Goal: Information Seeking & Learning: Learn about a topic

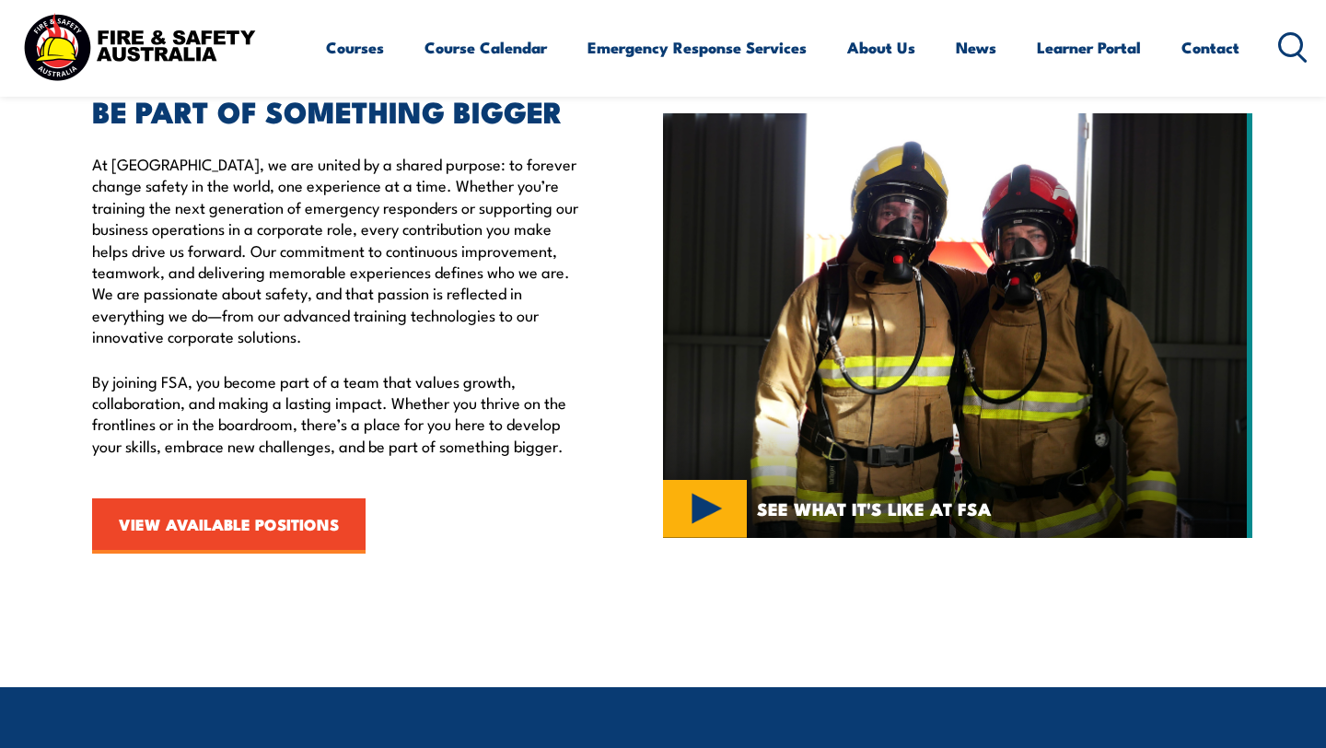
scroll to position [661, 0]
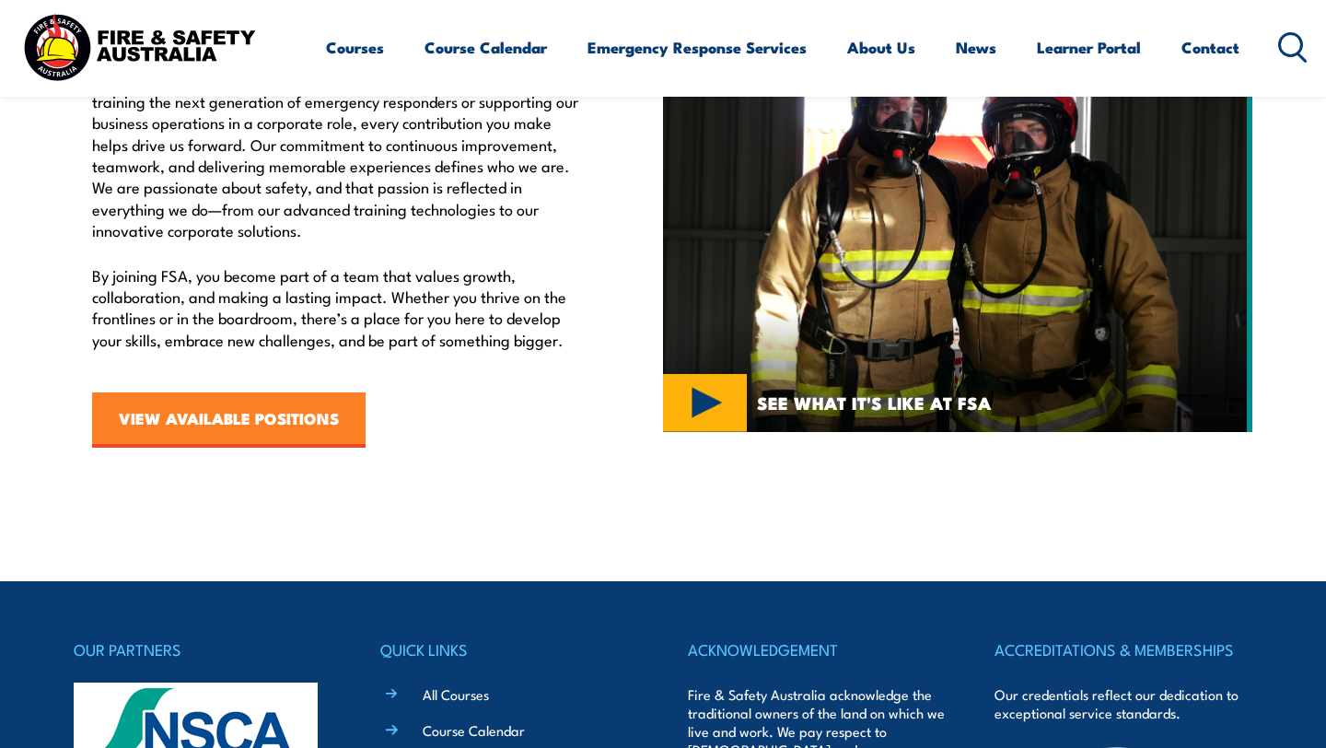
click at [253, 427] on link "VIEW AVAILABLE POSITIONS" at bounding box center [229, 419] width 274 height 55
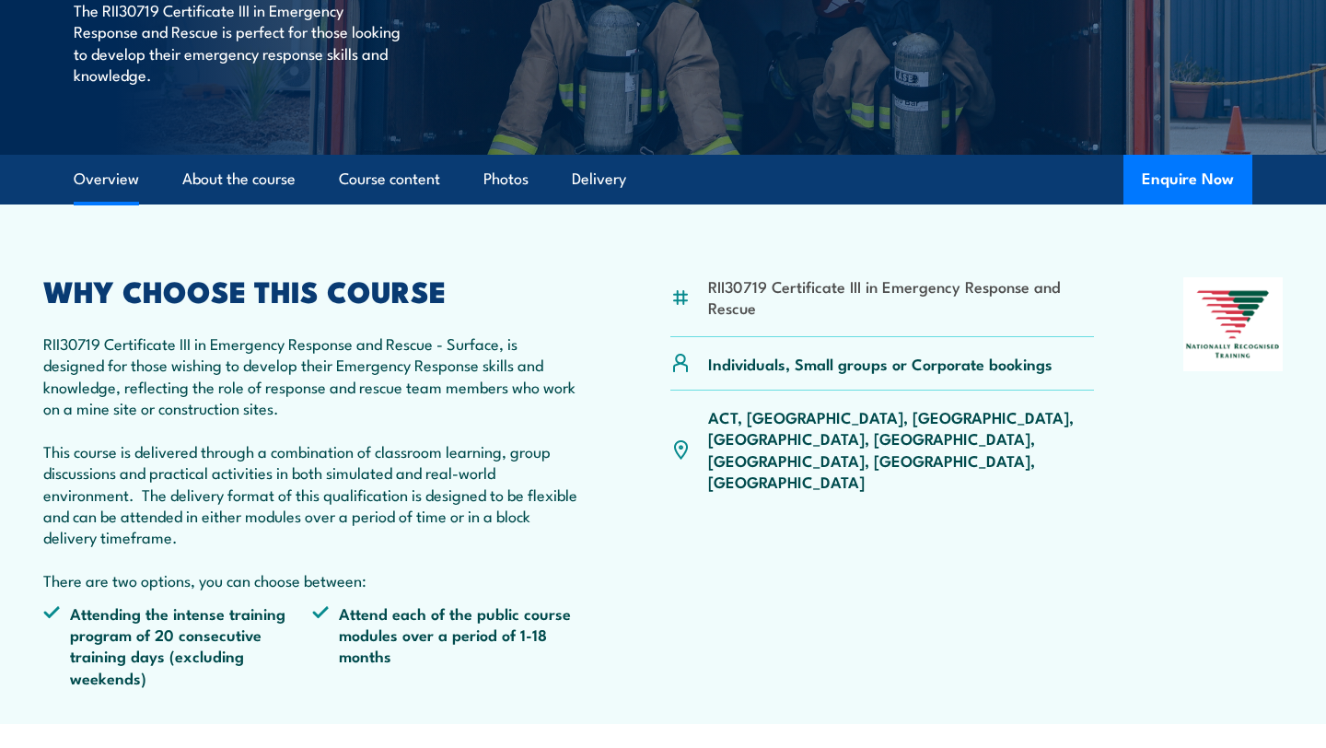
scroll to position [379, 0]
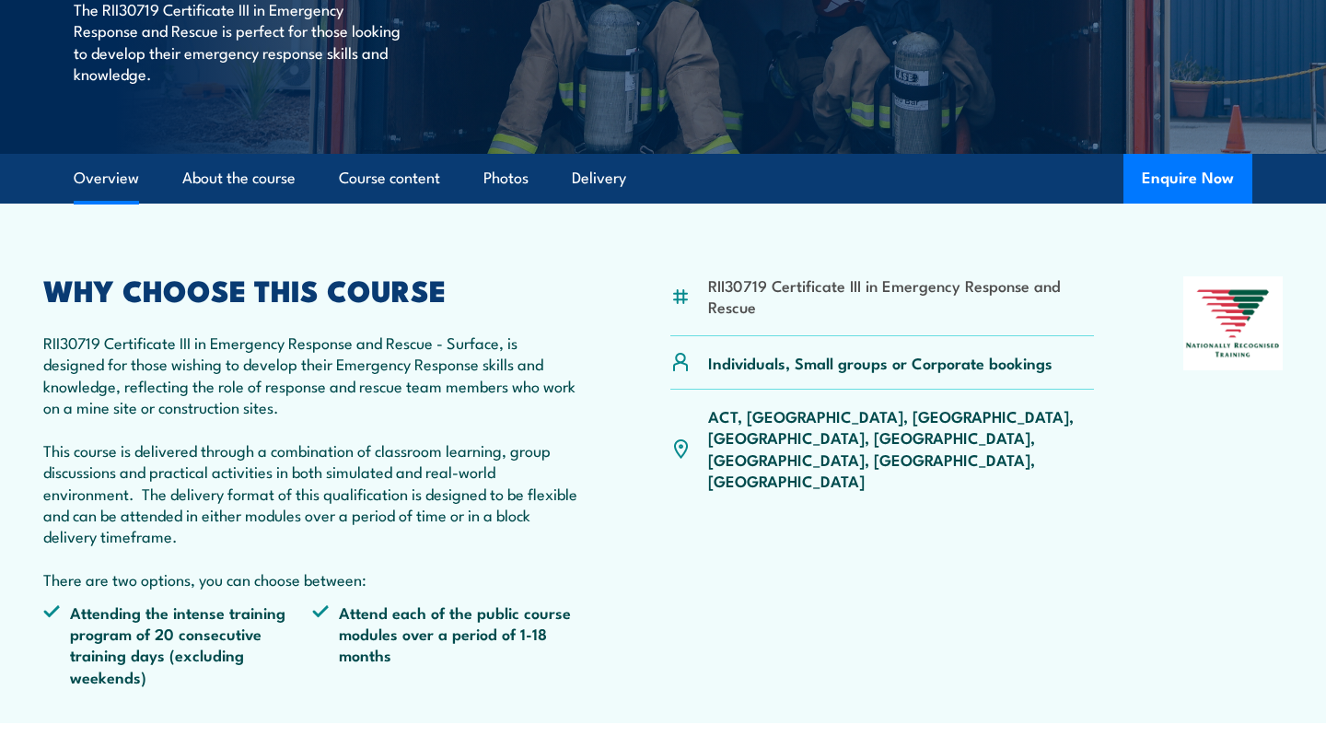
click at [307, 364] on p "RII30719 Certificate III in Emergency Response and Rescue - Surface, is designe…" at bounding box center [312, 461] width 538 height 259
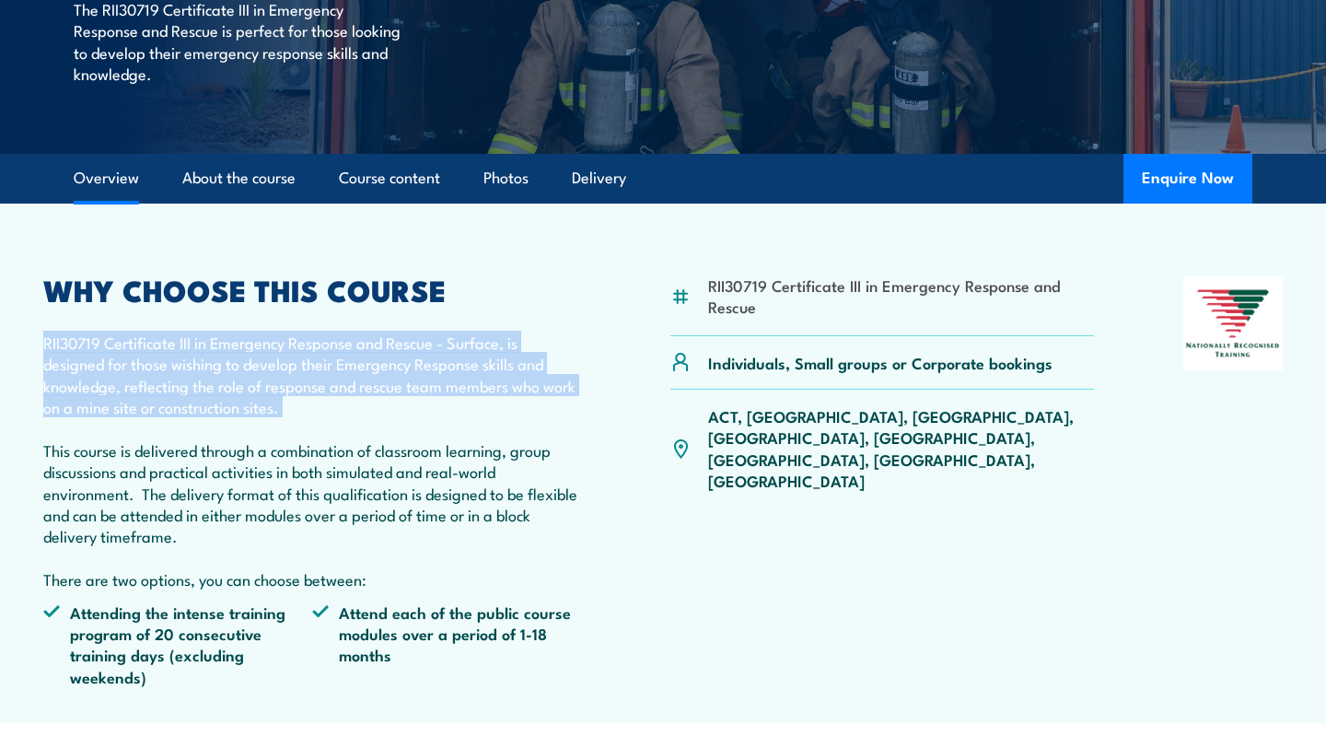
click at [307, 364] on p "RII30719 Certificate III in Emergency Response and Rescue - Surface, is designe…" at bounding box center [312, 461] width 538 height 259
click at [337, 375] on p "RII30719 Certificate III in Emergency Response and Rescue - Surface, is designe…" at bounding box center [312, 461] width 538 height 259
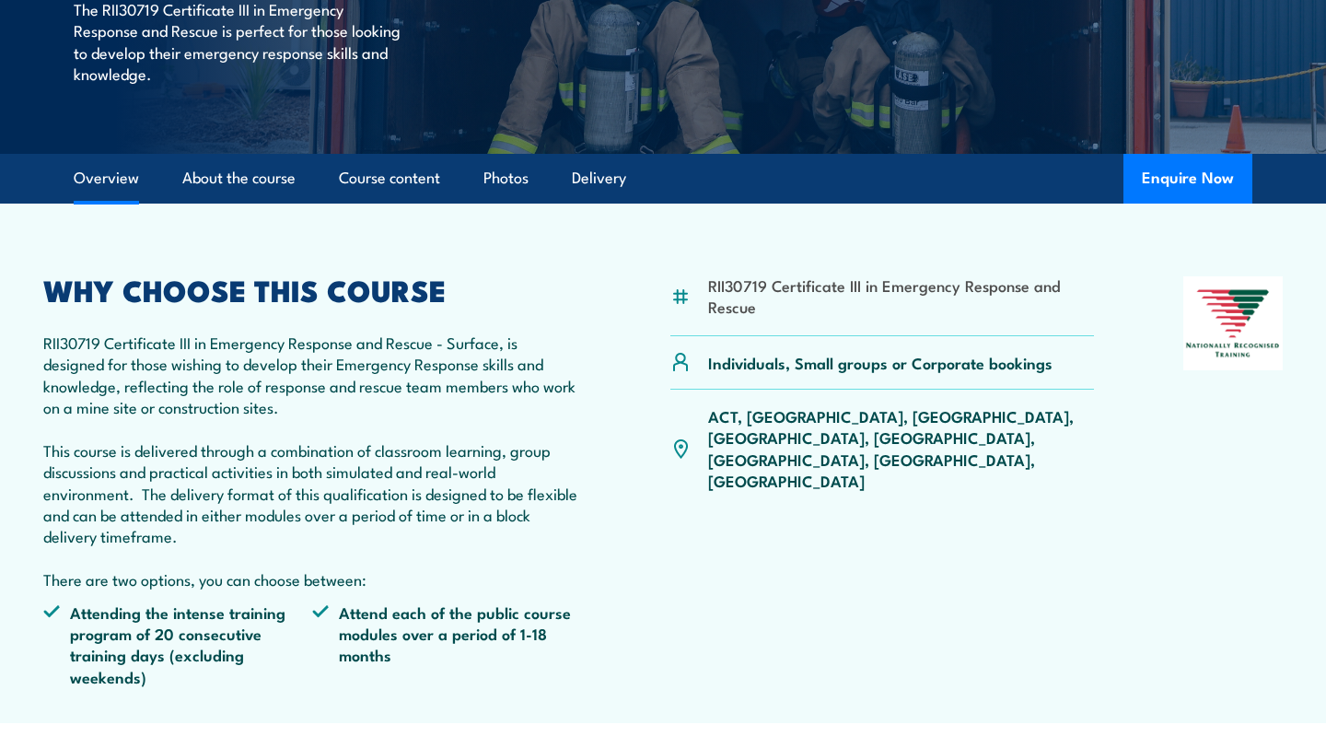
click at [310, 464] on p "RII30719 Certificate III in Emergency Response and Rescue - Surface, is designe…" at bounding box center [312, 461] width 538 height 259
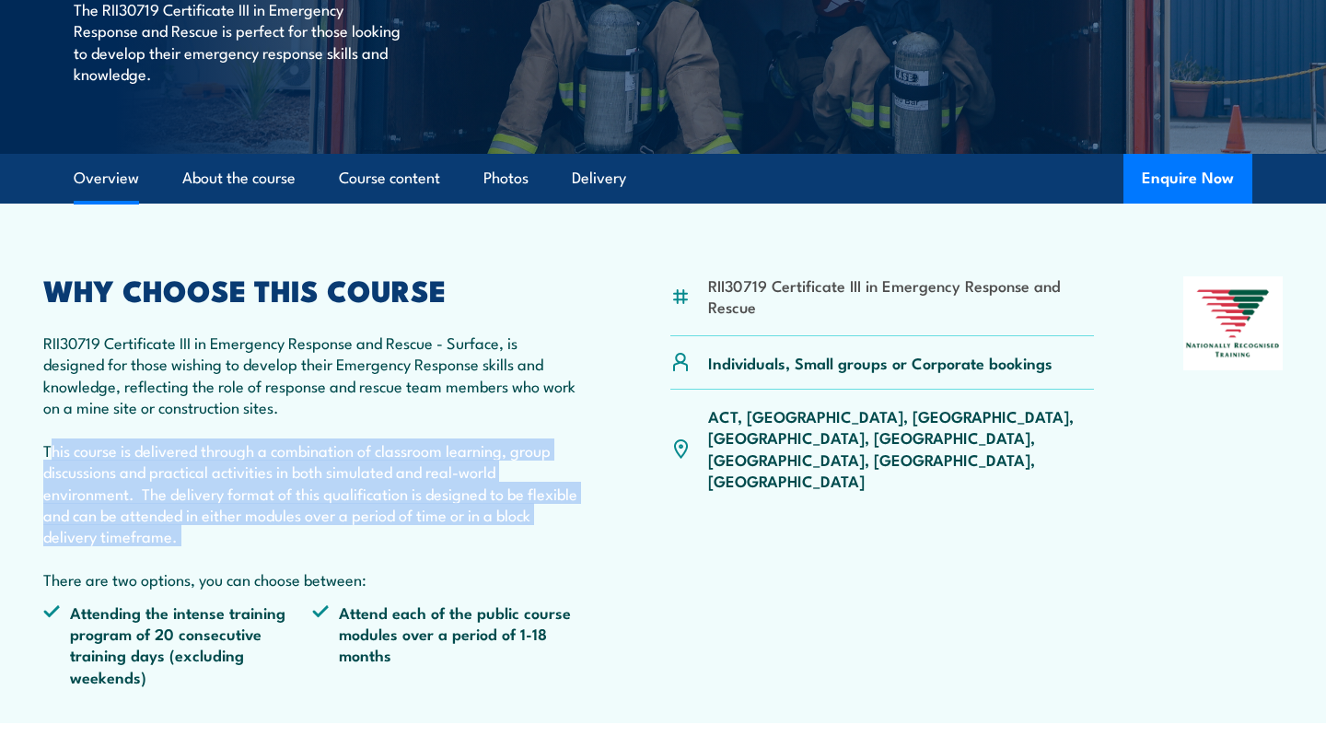
click at [310, 464] on p "RII30719 Certificate III in Emergency Response and Rescue - Surface, is designe…" at bounding box center [312, 461] width 538 height 259
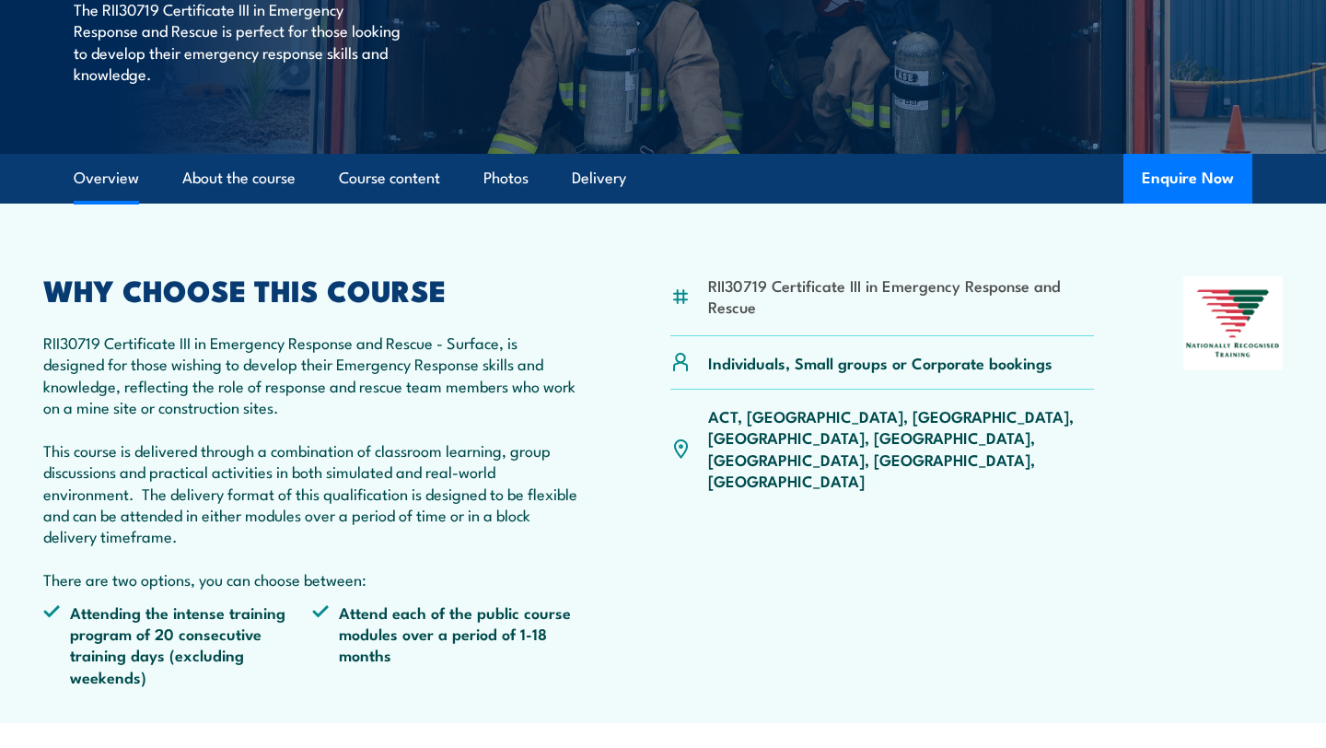
click at [345, 472] on p "RII30719 Certificate III in Emergency Response and Rescue - Surface, is designe…" at bounding box center [312, 461] width 538 height 259
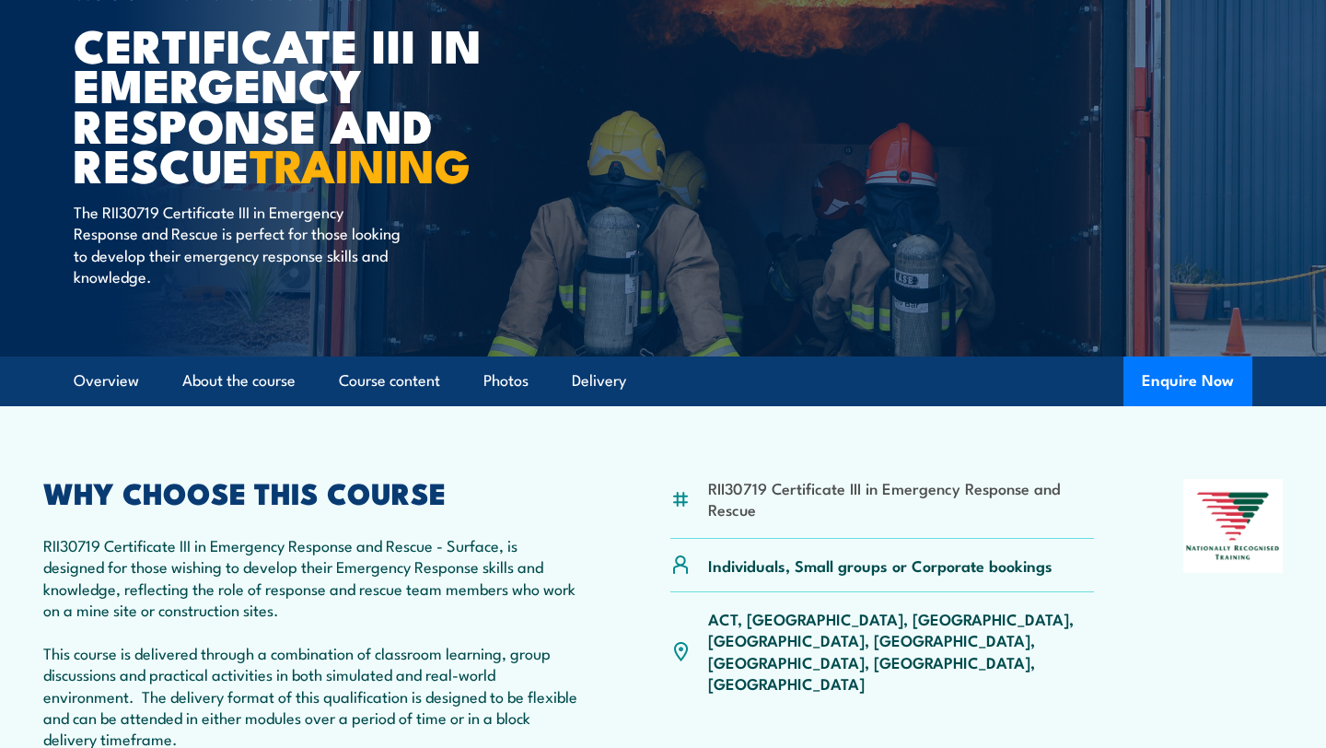
scroll to position [0, 0]
